Goal: Check status: Check status

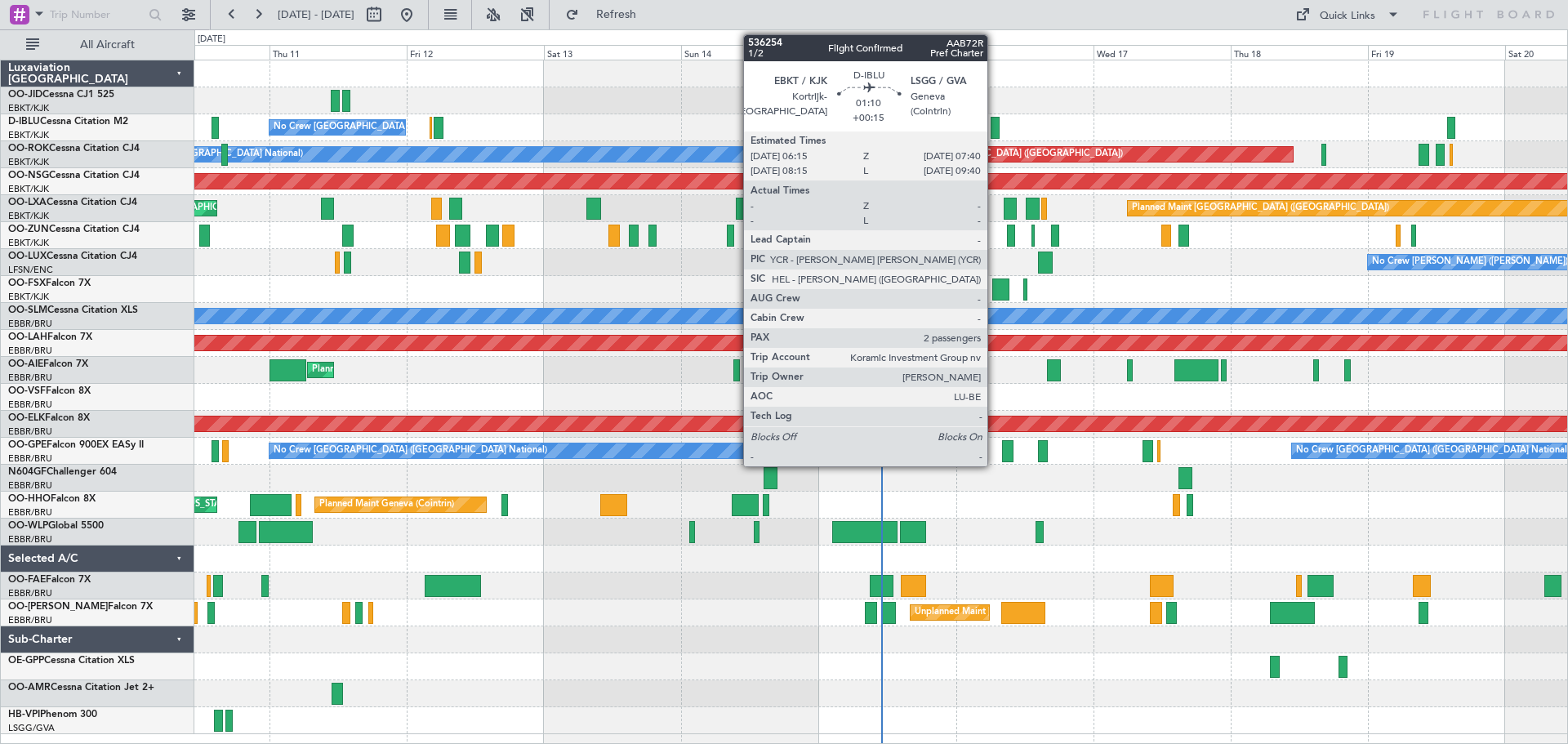
click at [996, 130] on div at bounding box center [994, 127] width 8 height 22
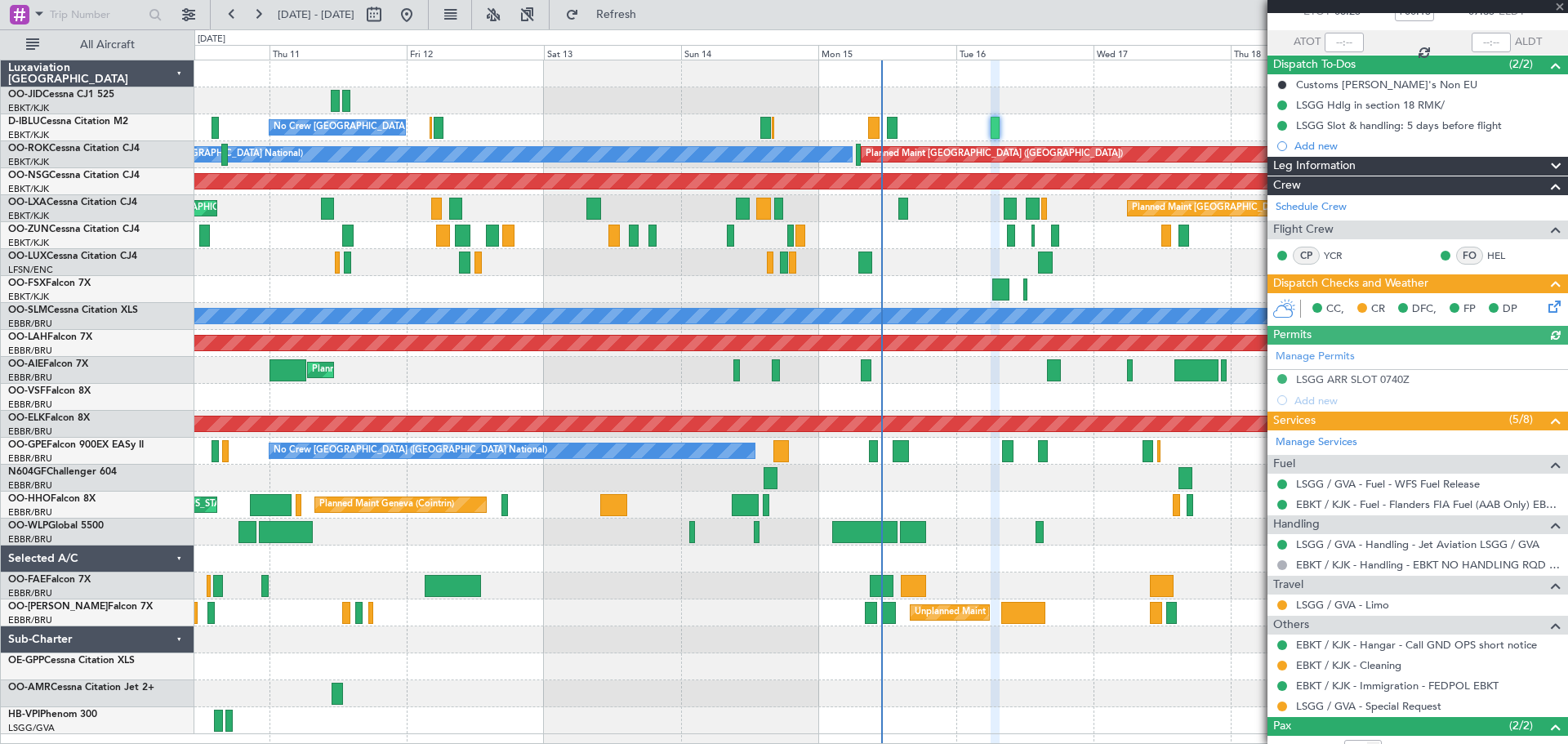
scroll to position [196, 0]
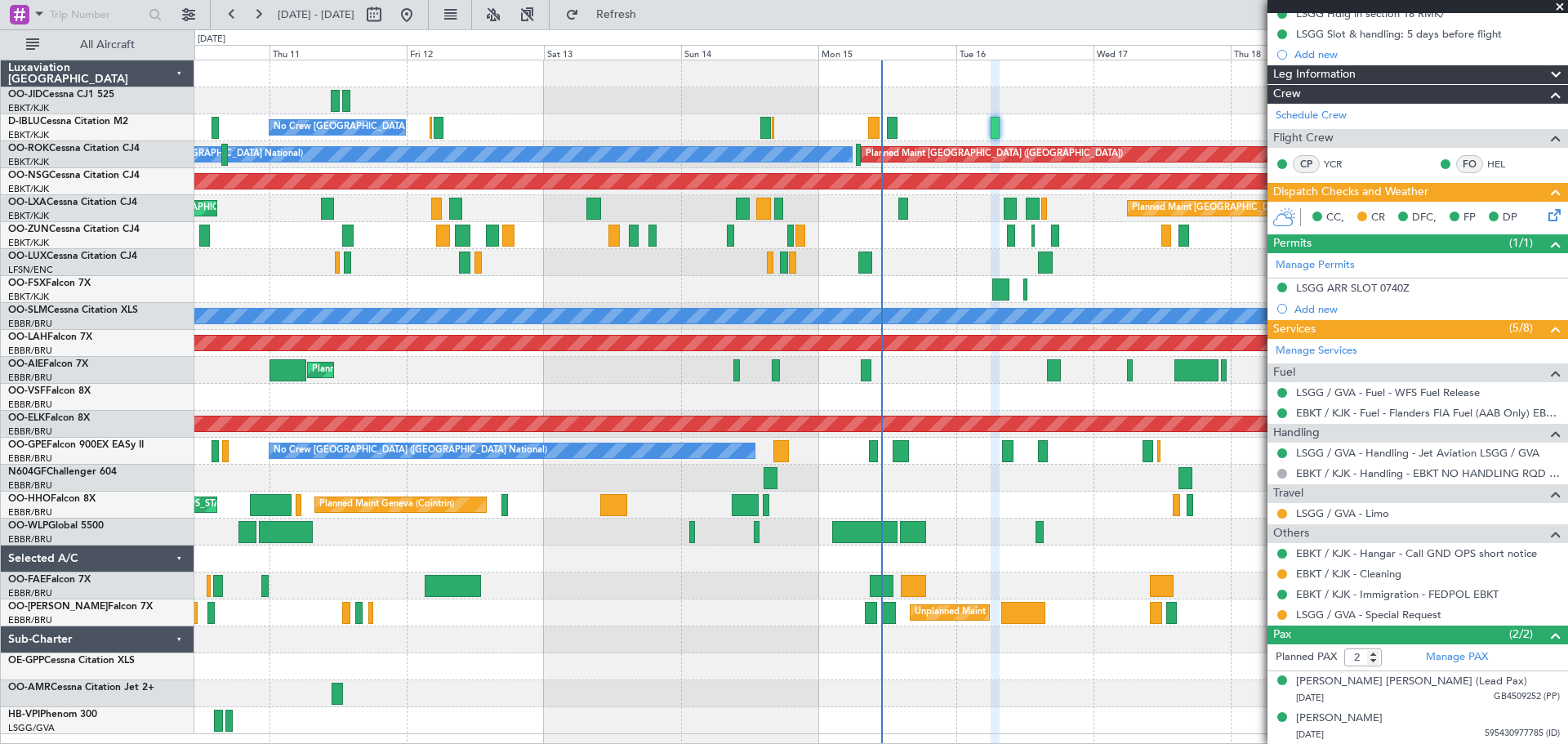
click at [1558, 5] on div at bounding box center [1417, 6] width 300 height 13
click at [1559, 4] on span at bounding box center [1560, 7] width 16 height 14
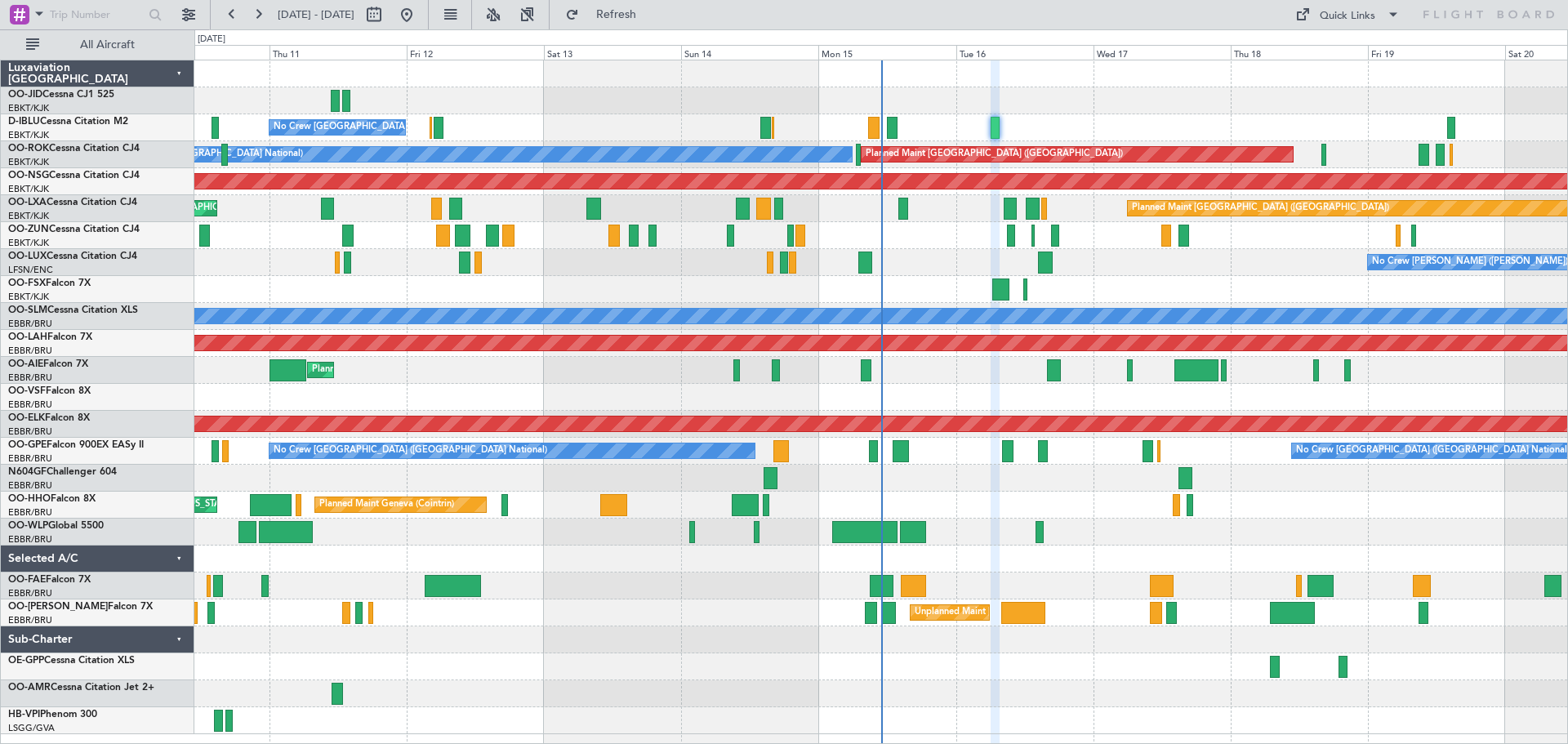
type input "0"
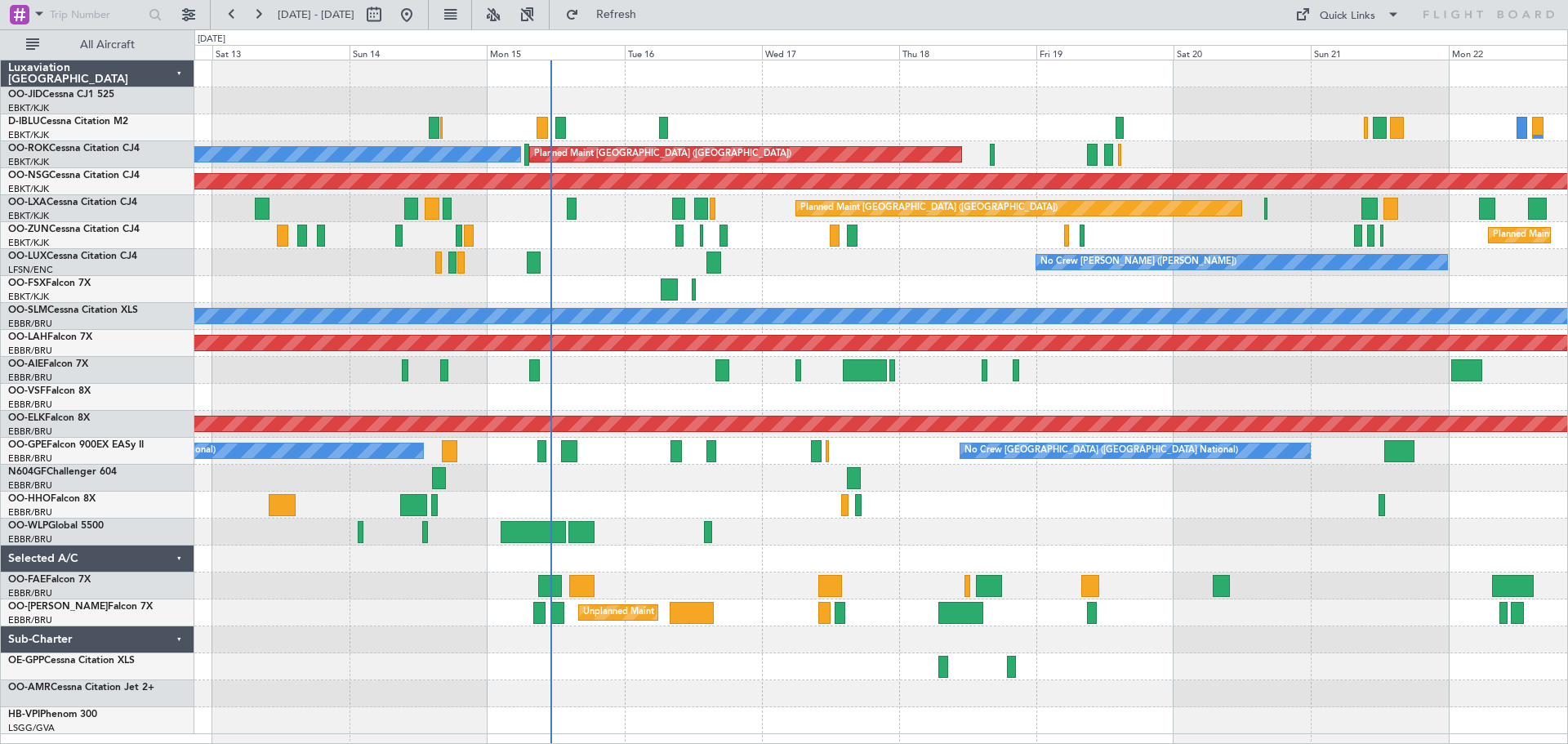
click at [996, 281] on div "No Crew [GEOGRAPHIC_DATA] ([GEOGRAPHIC_DATA] National) Planned Maint [GEOGRAPHI…" at bounding box center [881, 397] width 1373 height 674
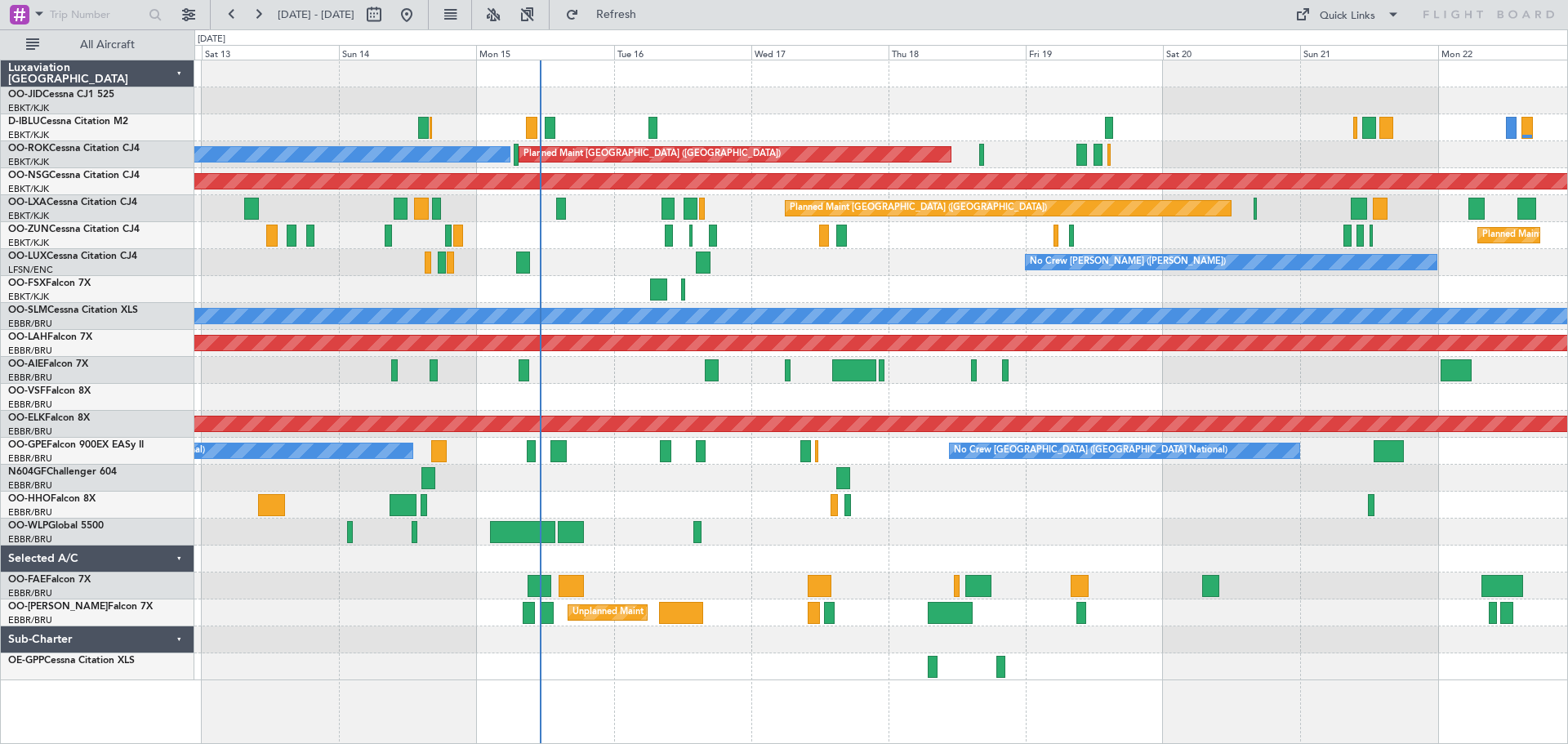
click at [1022, 284] on div at bounding box center [881, 289] width 1373 height 27
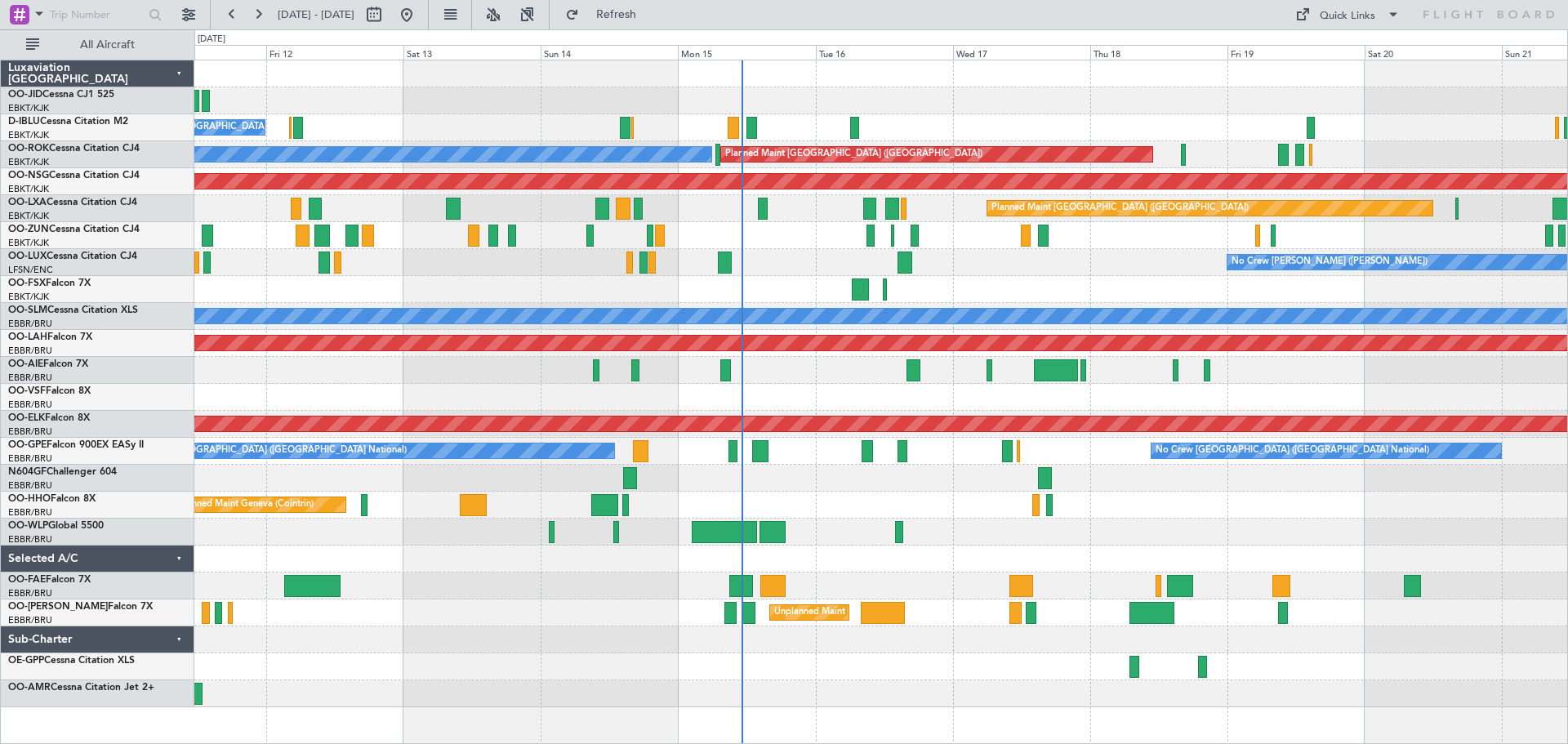
click at [848, 289] on div "No Crew [GEOGRAPHIC_DATA] ([GEOGRAPHIC_DATA] National) Planned Maint [GEOGRAPHI…" at bounding box center [881, 383] width 1373 height 647
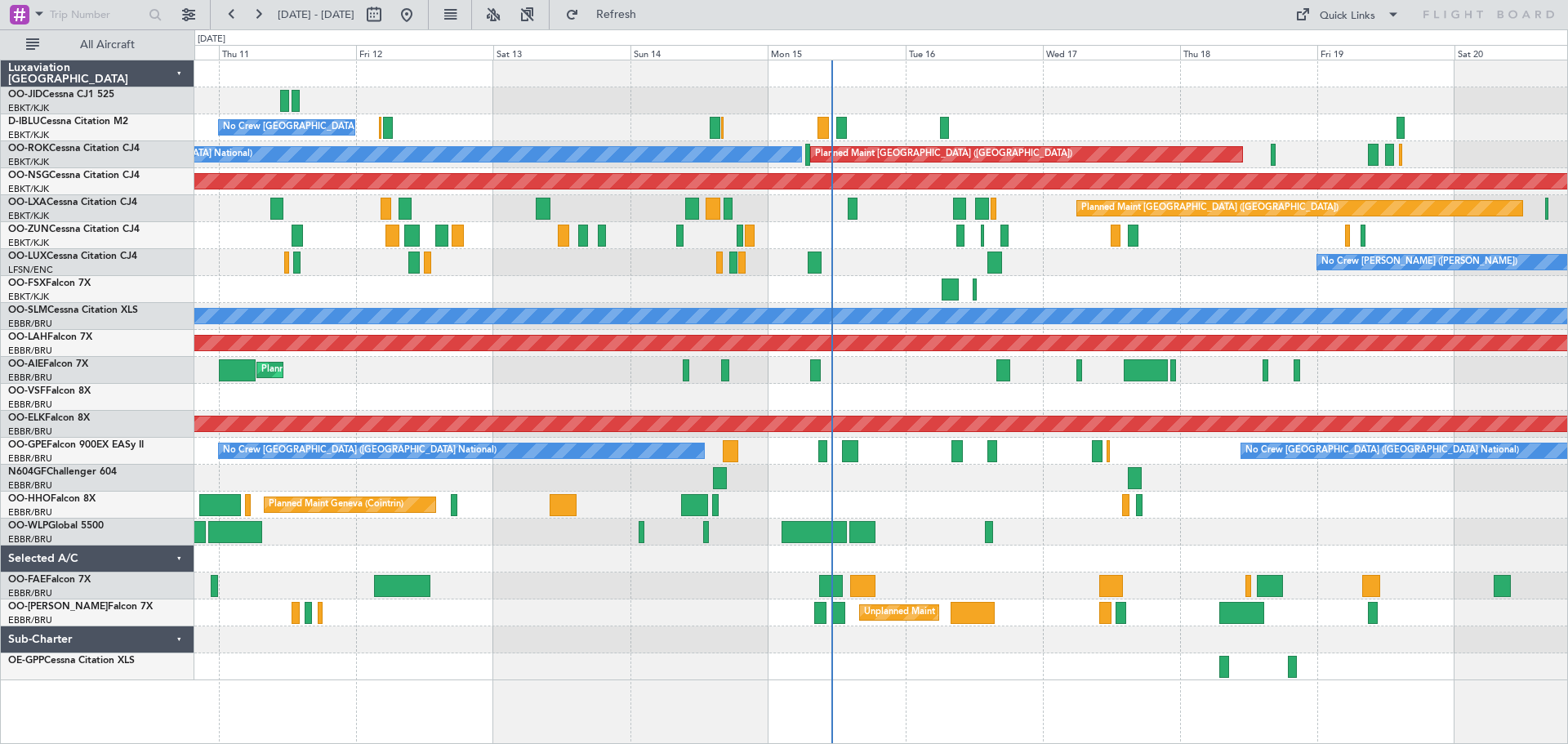
click at [1188, 234] on div "Planned Maint Kortrijk-[GEOGRAPHIC_DATA]" at bounding box center [881, 235] width 1373 height 27
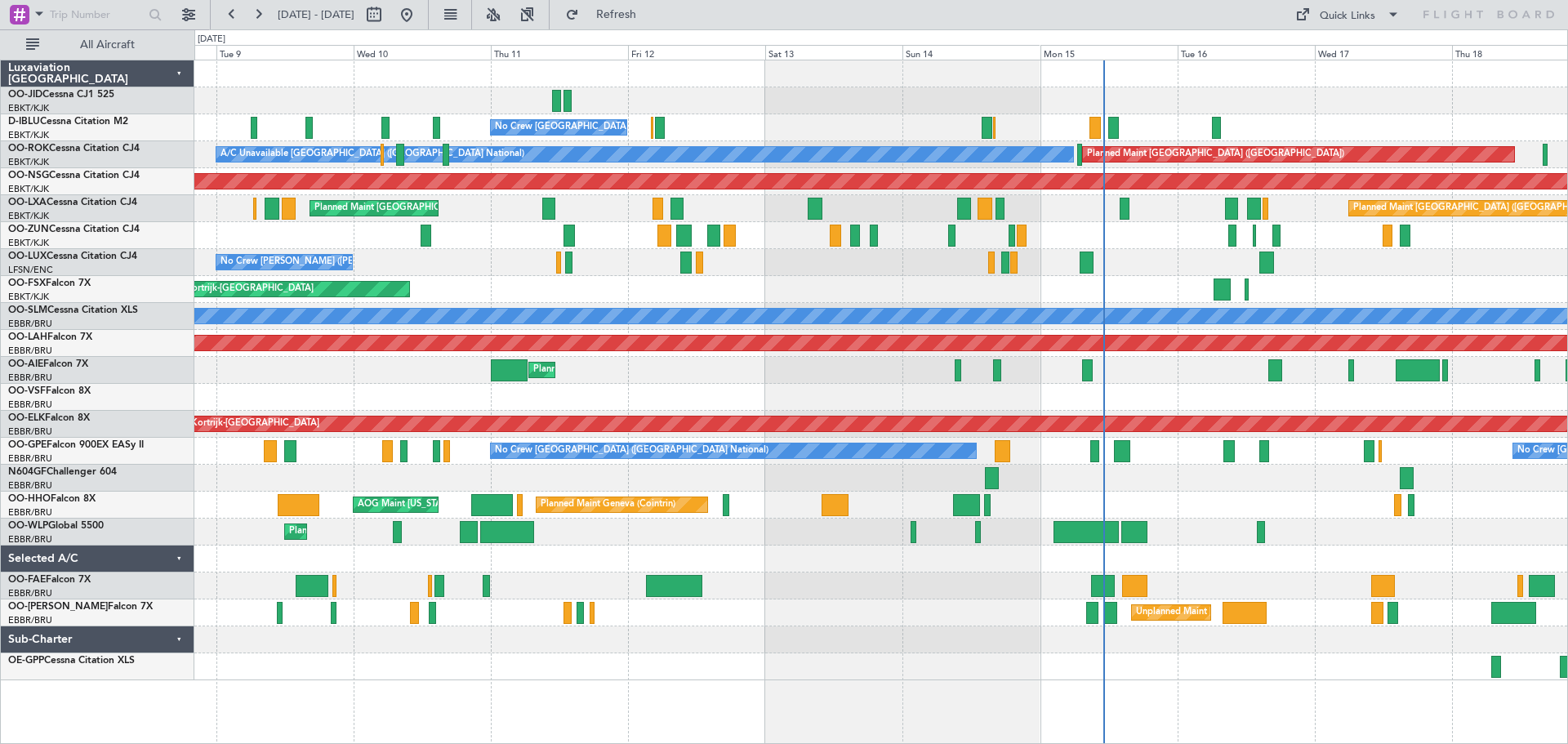
click at [1289, 267] on div "No Crew [PERSON_NAME] ([PERSON_NAME]) No Crew [PERSON_NAME] ([PERSON_NAME])" at bounding box center [881, 262] width 1373 height 27
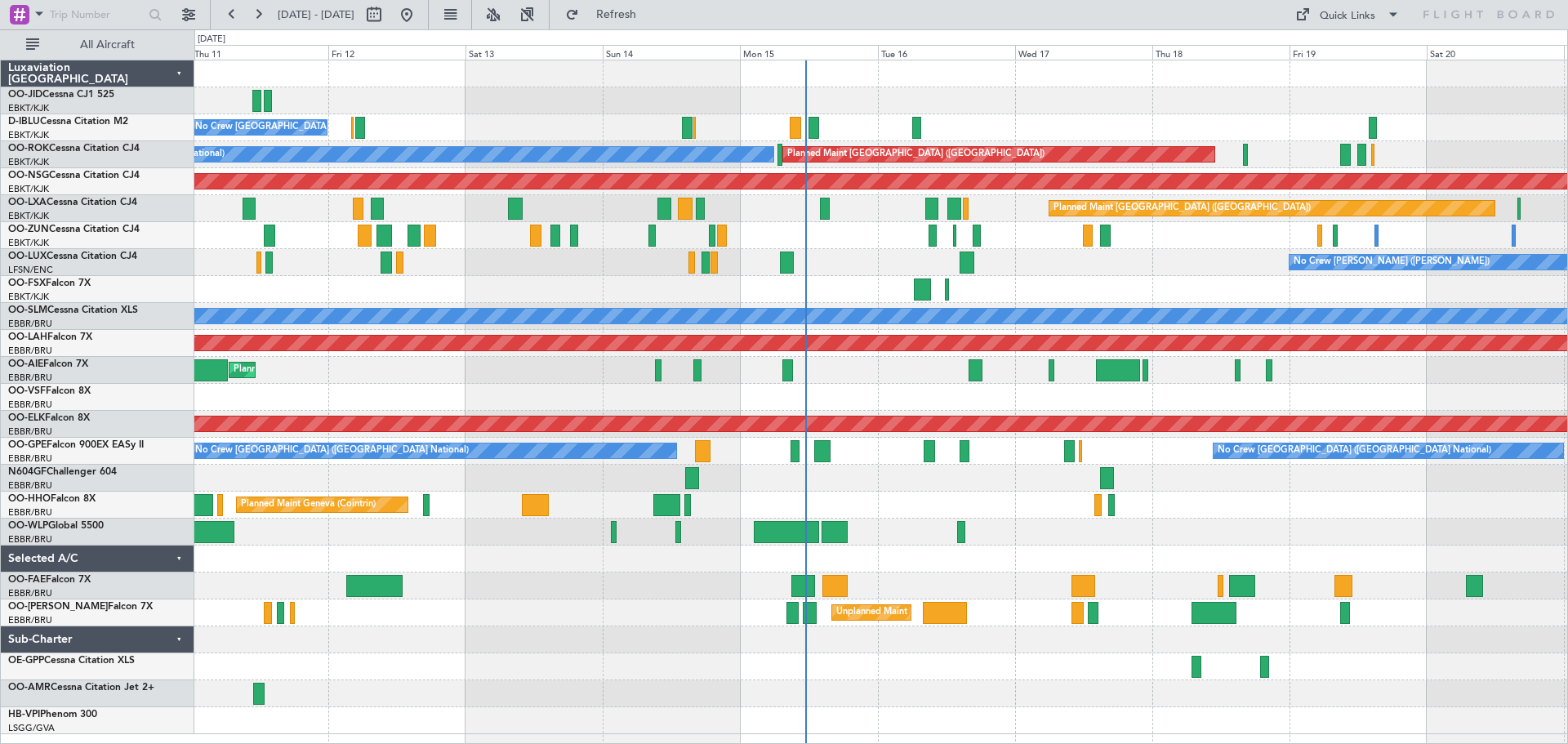
click at [603, 406] on div at bounding box center [881, 398] width 1373 height 27
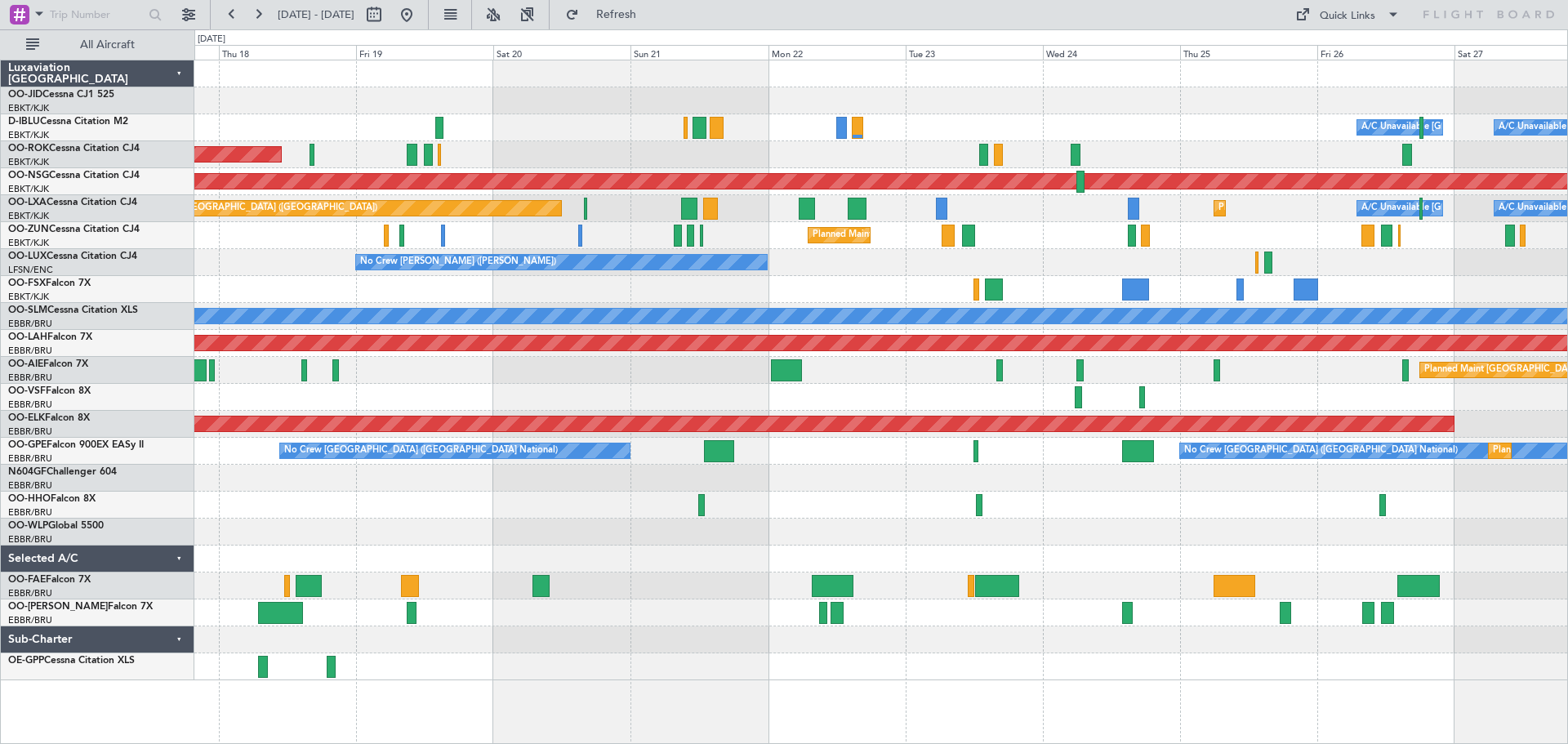
click at [254, 395] on div at bounding box center [881, 398] width 1373 height 27
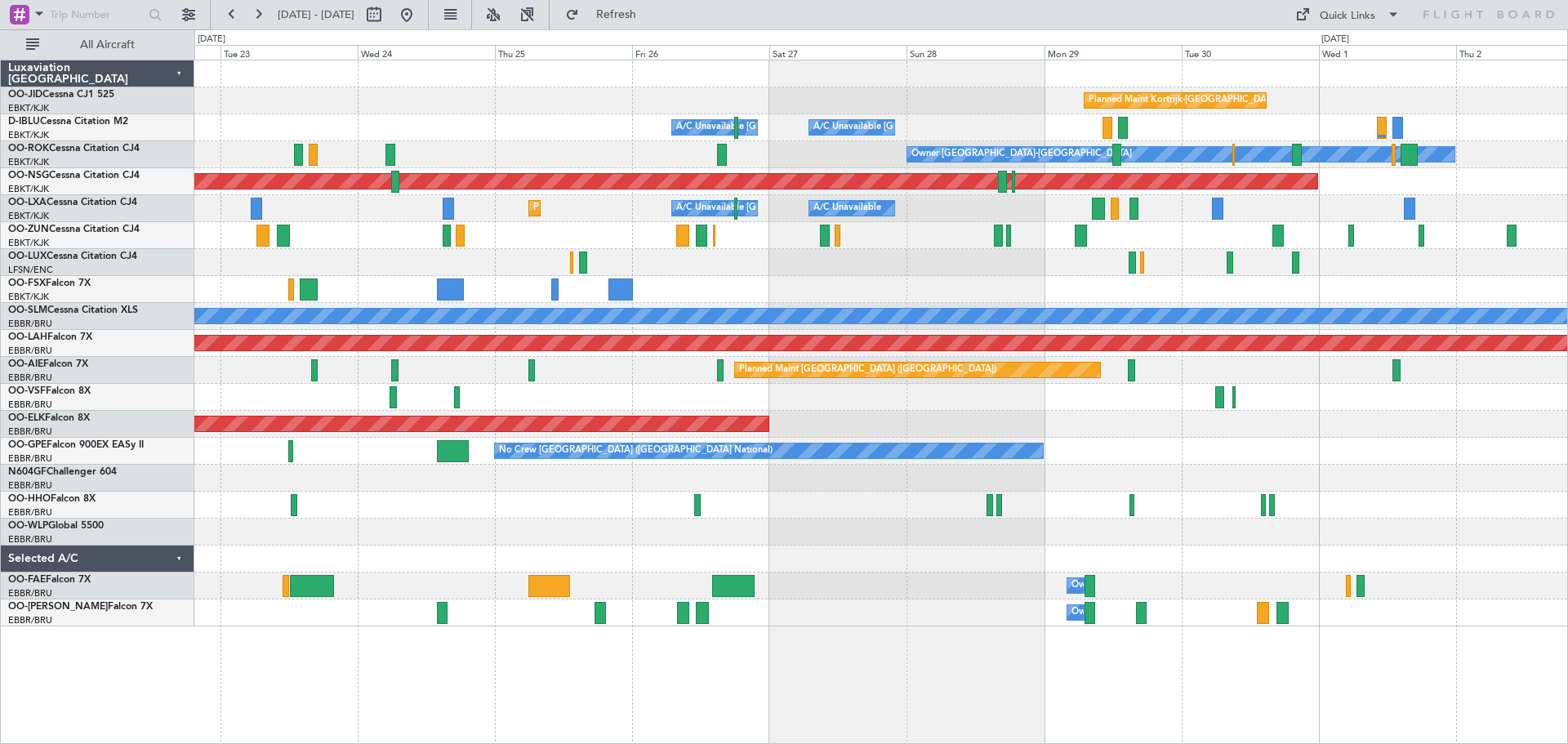
click at [1324, 400] on div at bounding box center [881, 398] width 1373 height 27
